Goal: Task Accomplishment & Management: Use online tool/utility

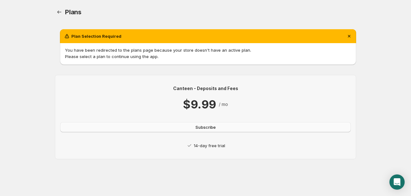
click at [209, 124] on span "Subscribe" at bounding box center [205, 127] width 20 height 6
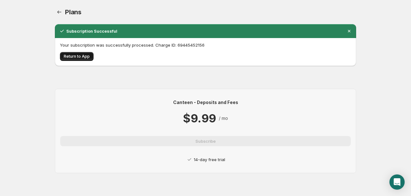
click at [84, 58] on span "Return to App" at bounding box center [77, 56] width 26 height 5
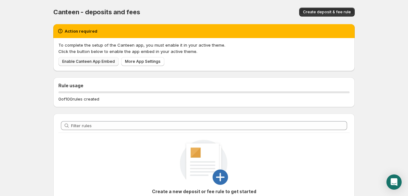
click at [102, 61] on span "Enable Canteen App Embed" at bounding box center [88, 61] width 53 height 5
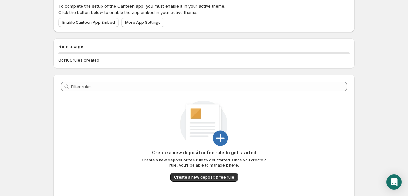
scroll to position [70, 0]
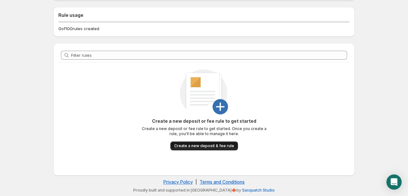
click at [223, 145] on span "Create a new deposit & fee rule" at bounding box center [204, 145] width 60 height 5
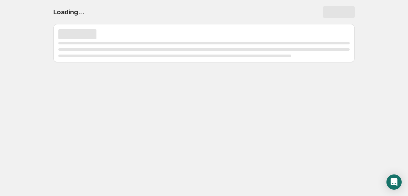
scroll to position [0, 0]
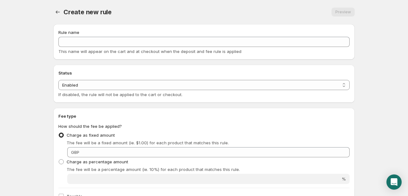
click at [37, 56] on body "Home Help Create new rule. This page is ready Create new rule Preview More acti…" at bounding box center [204, 98] width 408 height 196
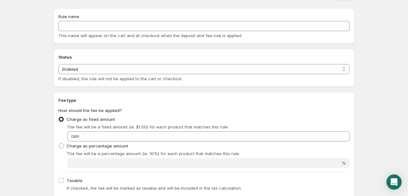
scroll to position [5, 0]
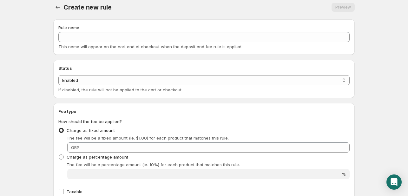
click at [35, 69] on body "Home Help Create new rule. This page is ready Create new rule Preview More acti…" at bounding box center [204, 93] width 408 height 196
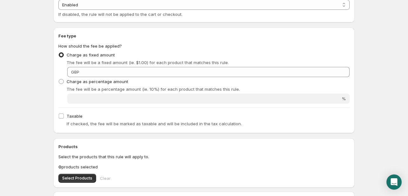
scroll to position [81, 0]
click at [62, 79] on span at bounding box center [61, 80] width 5 height 5
click at [59, 79] on input "Charge as percentage amount" at bounding box center [59, 78] width 0 height 0
radio input "true"
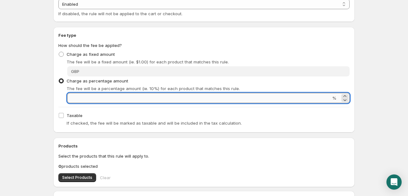
click at [102, 95] on input "Percentage amount" at bounding box center [199, 98] width 264 height 10
